Goal: Task Accomplishment & Management: Manage account settings

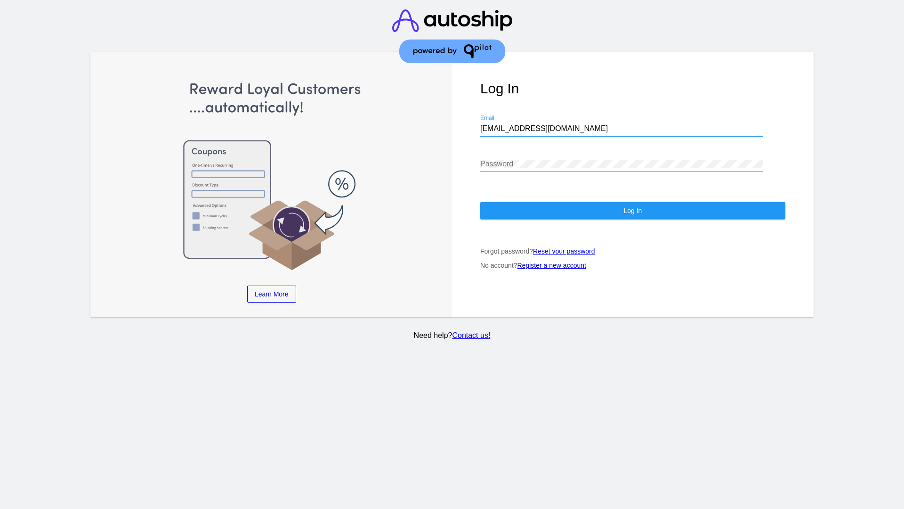
type input "[EMAIL_ADDRESS][DOMAIN_NAME]"
click at [633, 211] on span "Log In" at bounding box center [633, 211] width 18 height 8
